Goal: Navigation & Orientation: Go to known website

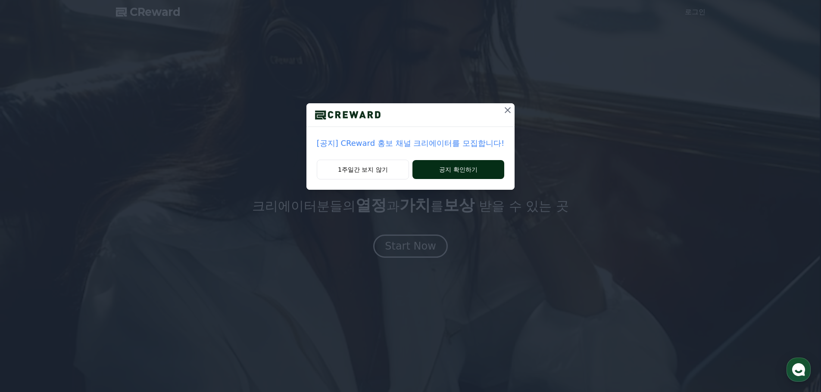
click at [477, 174] on button "공지 확인하기" at bounding box center [458, 169] width 92 height 19
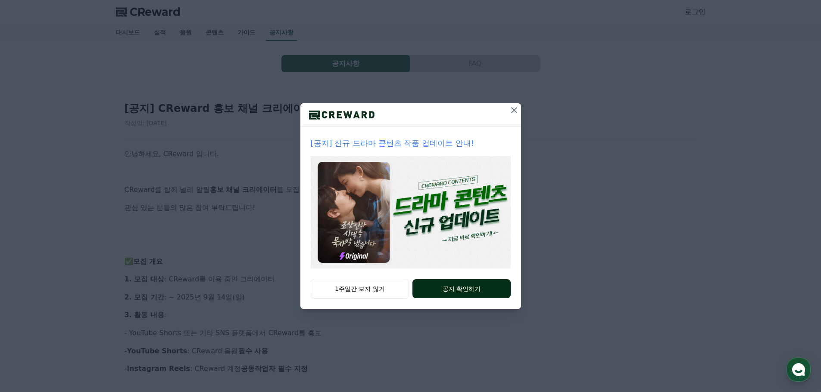
click at [478, 286] on button "공지 확인하기" at bounding box center [461, 289] width 98 height 19
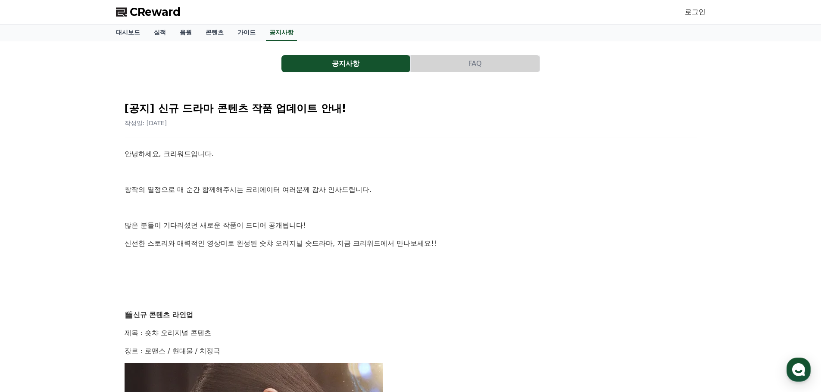
click at [147, 15] on span "CReward" at bounding box center [155, 12] width 51 height 14
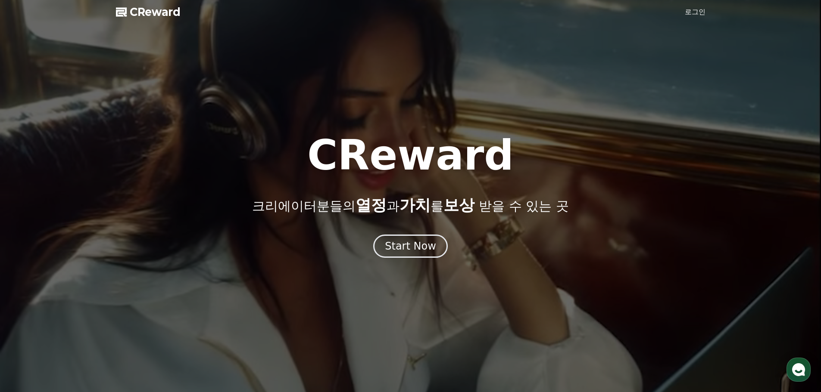
click at [703, 9] on link "로그인" at bounding box center [695, 12] width 21 height 10
